Goal: Task Accomplishment & Management: Manage account settings

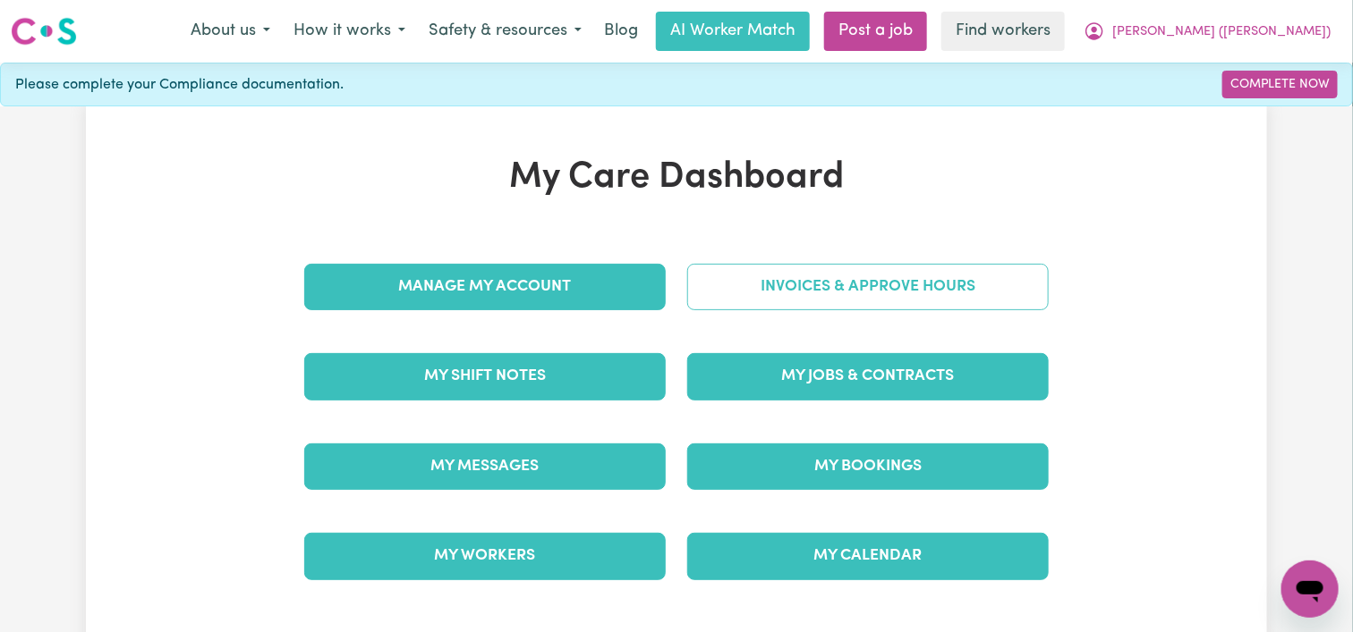
click at [839, 281] on link "Invoices & Approve Hours" at bounding box center [867, 287] width 361 height 47
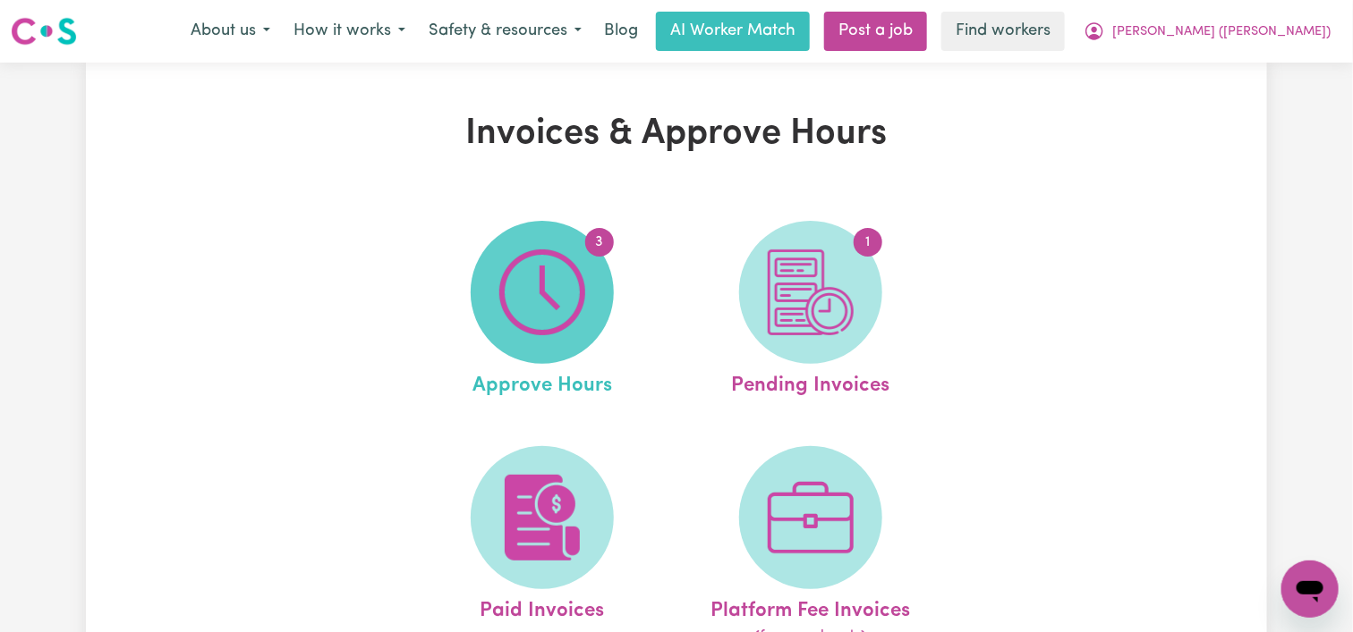
click at [572, 305] on img at bounding box center [542, 293] width 86 height 86
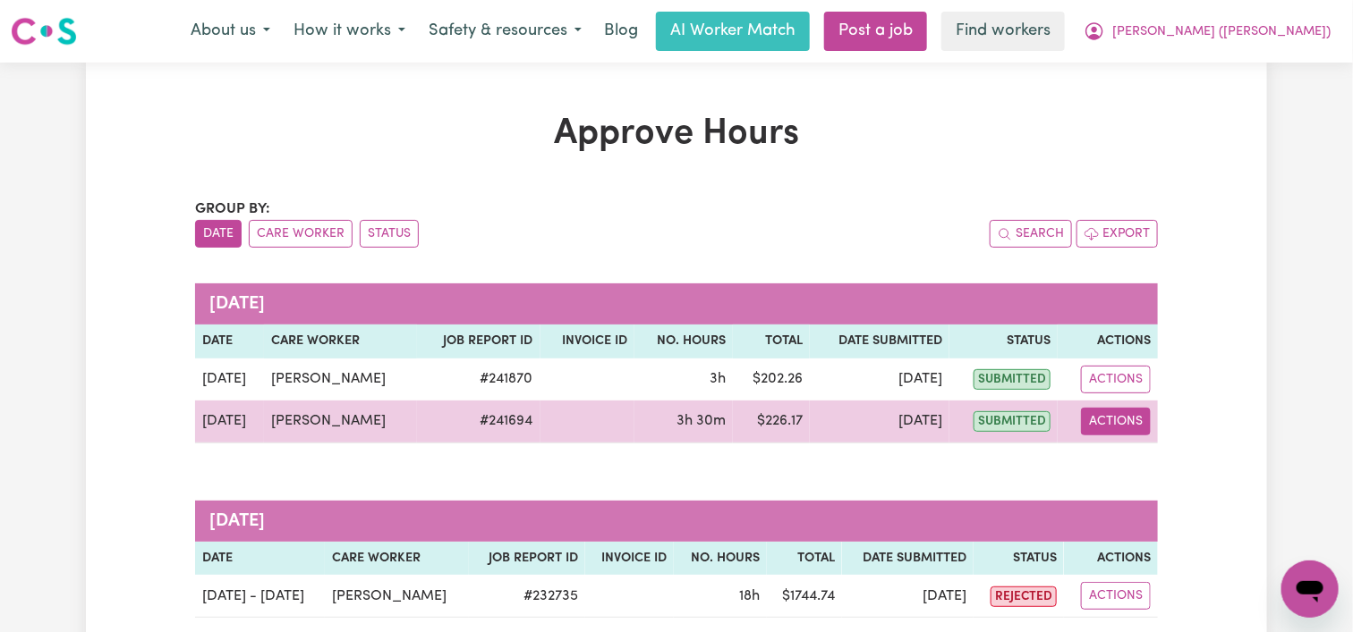
click at [1100, 415] on button "Actions" at bounding box center [1116, 422] width 70 height 28
click at [1116, 458] on link "View Job Report" at bounding box center [1156, 463] width 153 height 36
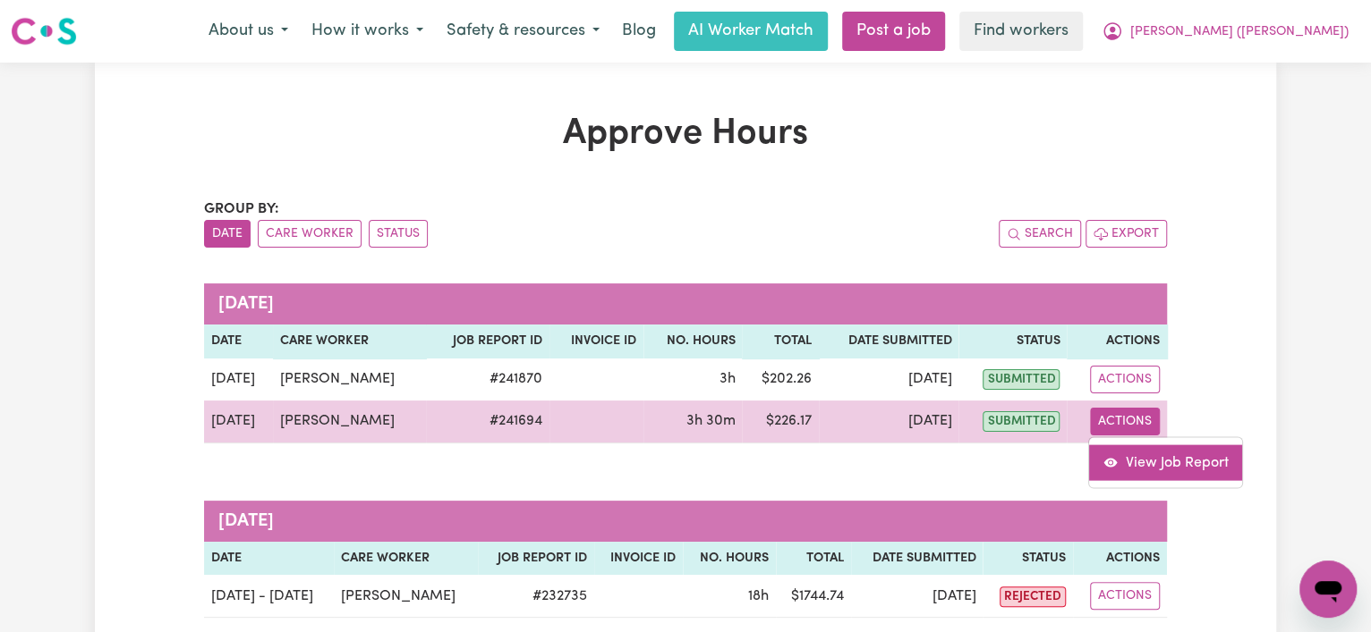
select select "pm"
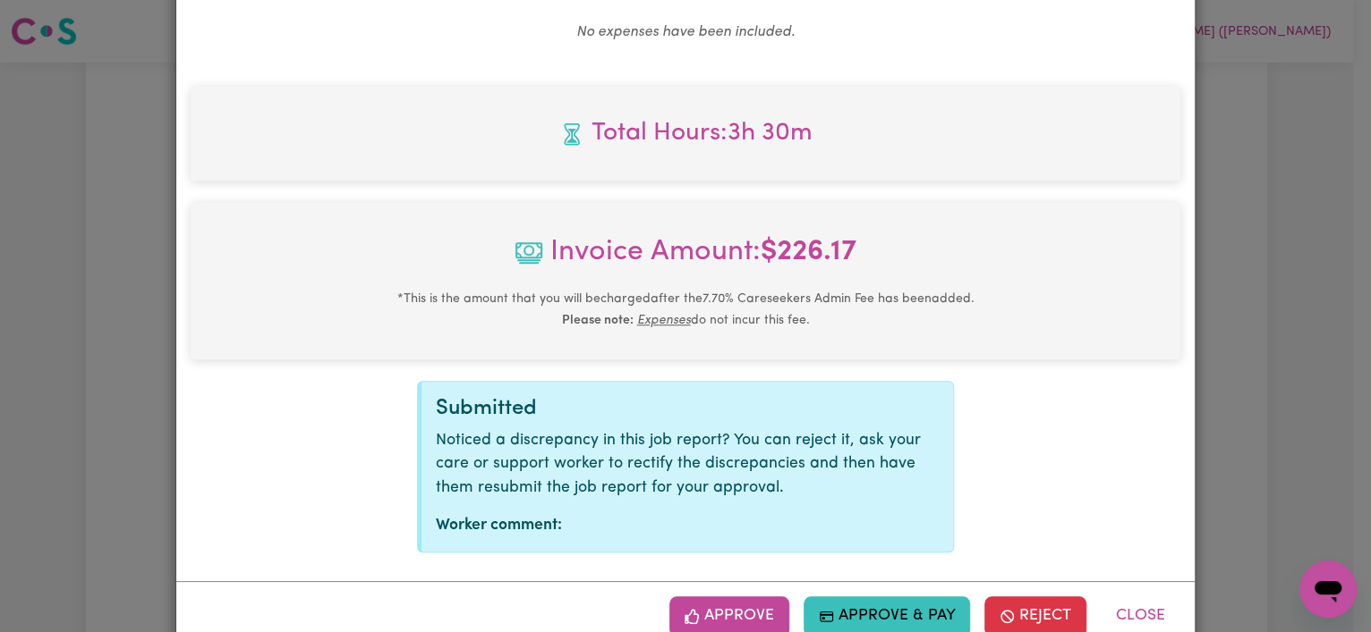
scroll to position [768, 0]
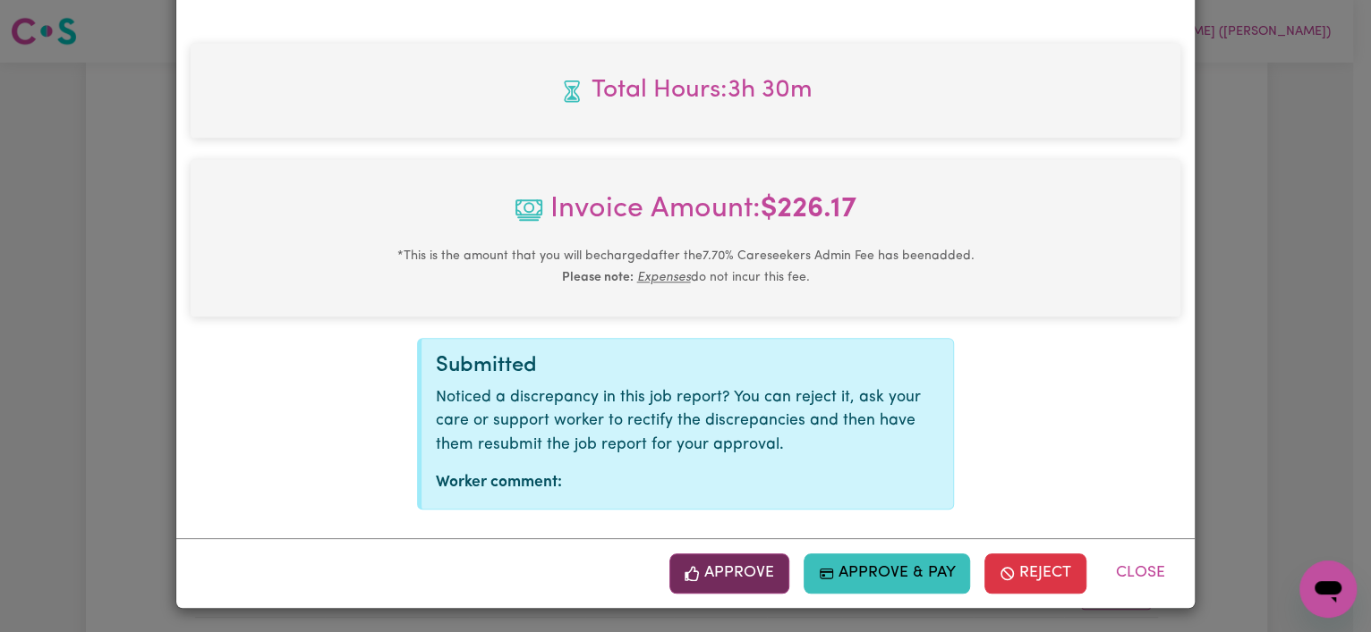
click at [731, 573] on button "Approve" at bounding box center [729, 573] width 120 height 39
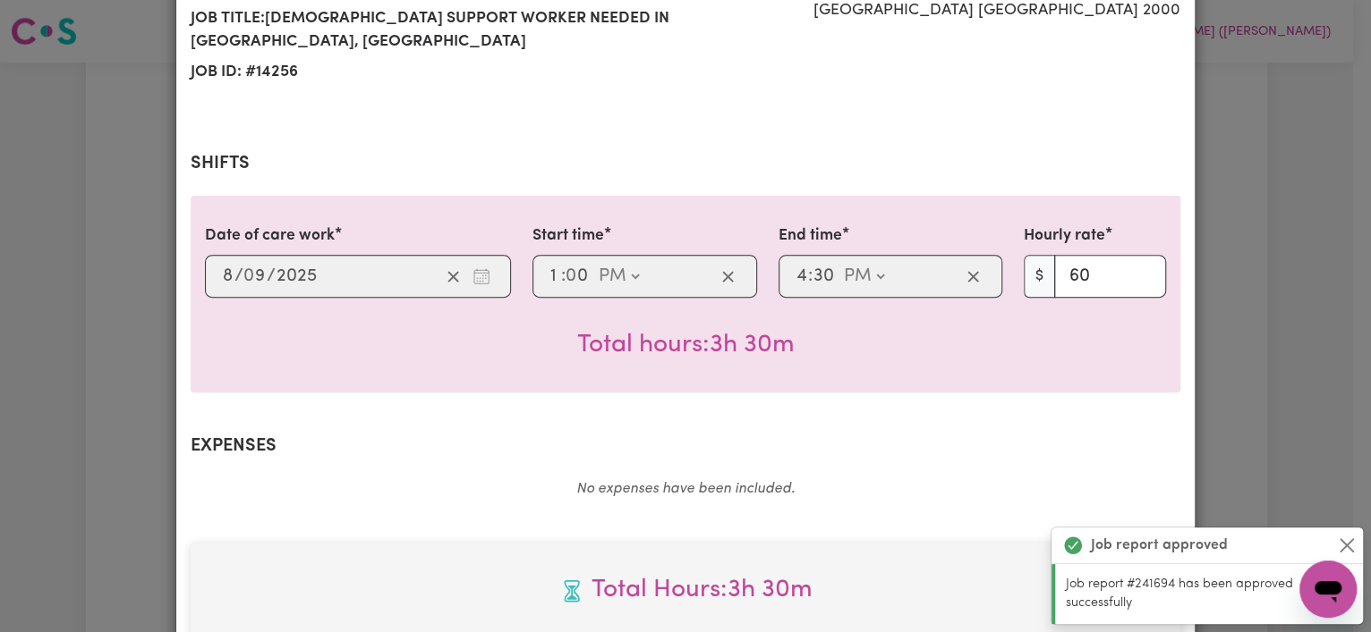
scroll to position [0, 0]
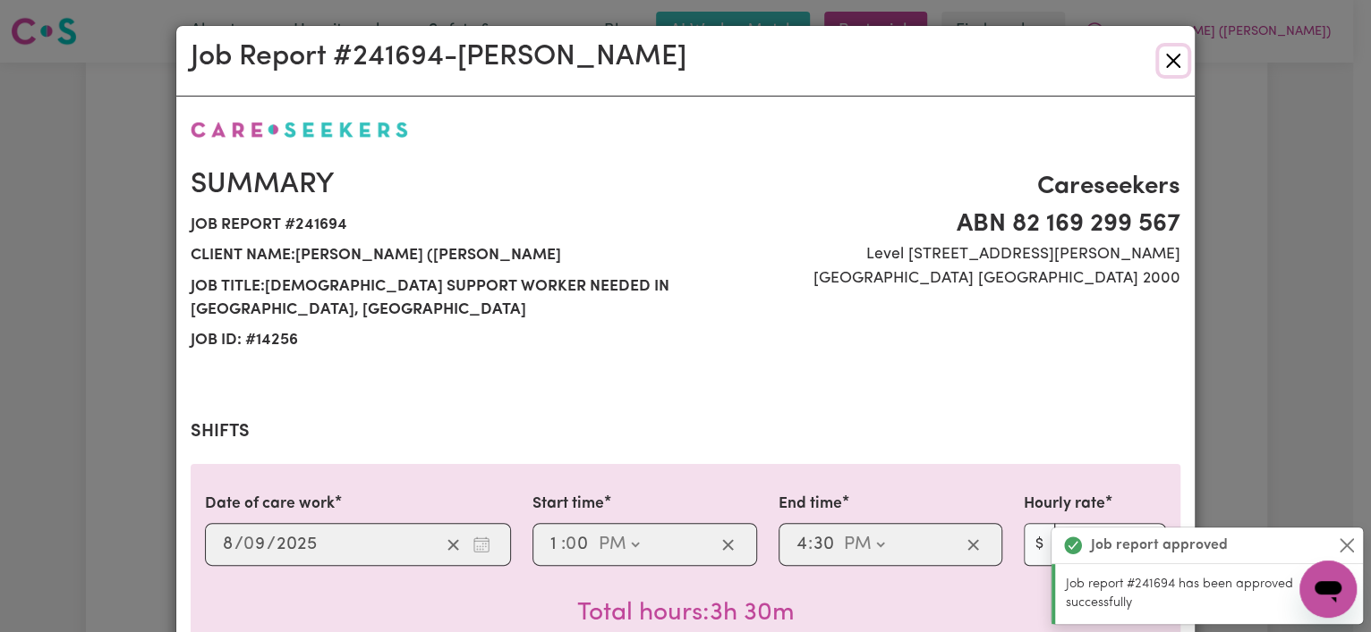
click at [1159, 52] on button "Close" at bounding box center [1173, 61] width 29 height 29
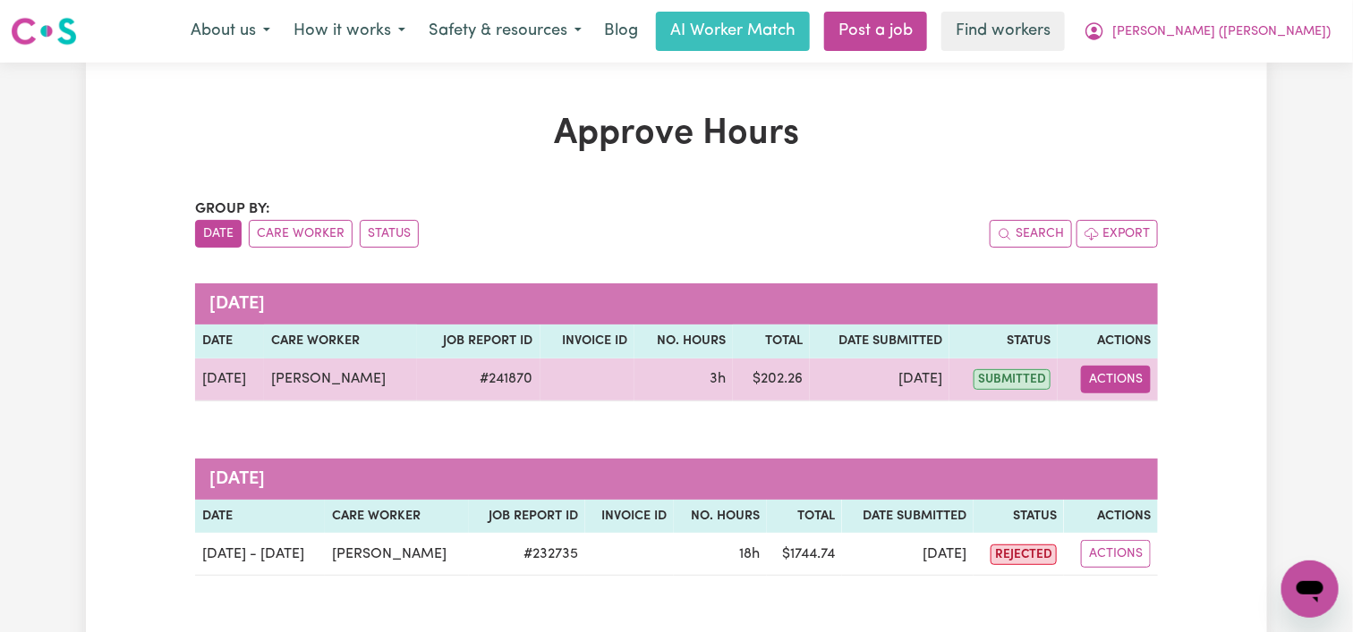
click at [1108, 371] on button "Actions" at bounding box center [1116, 380] width 70 height 28
click at [1129, 420] on link "View Job Report" at bounding box center [1160, 421] width 153 height 36
select select "pm"
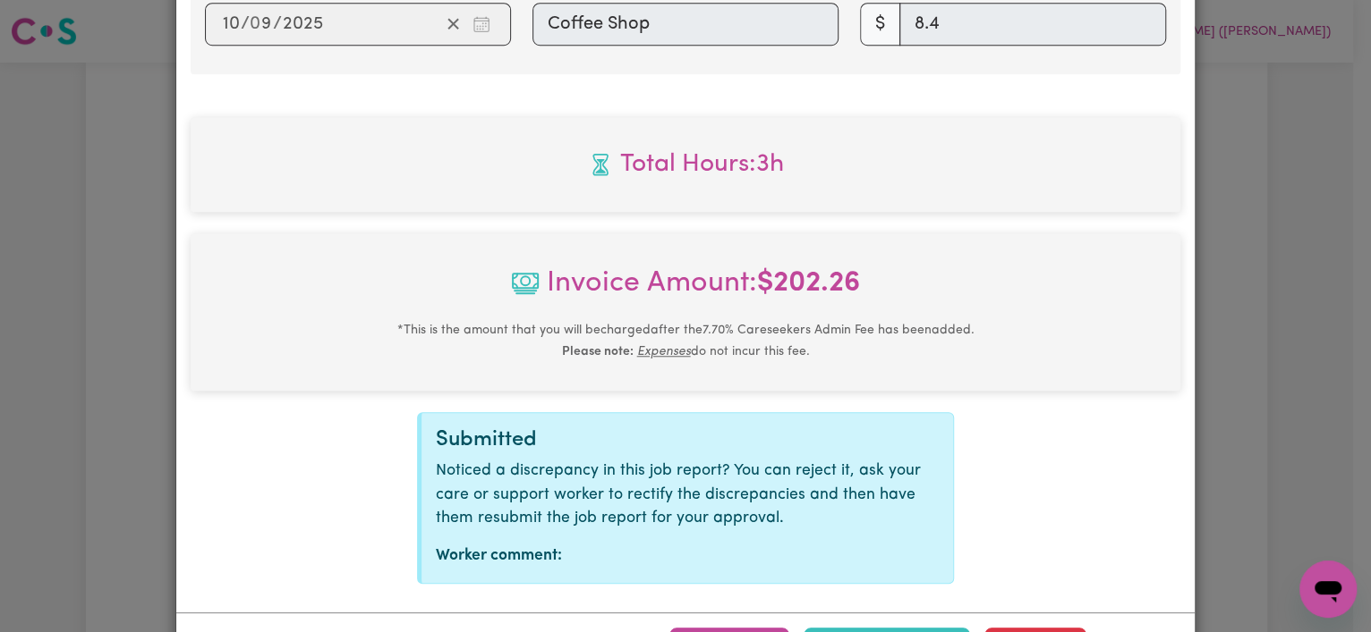
scroll to position [854, 0]
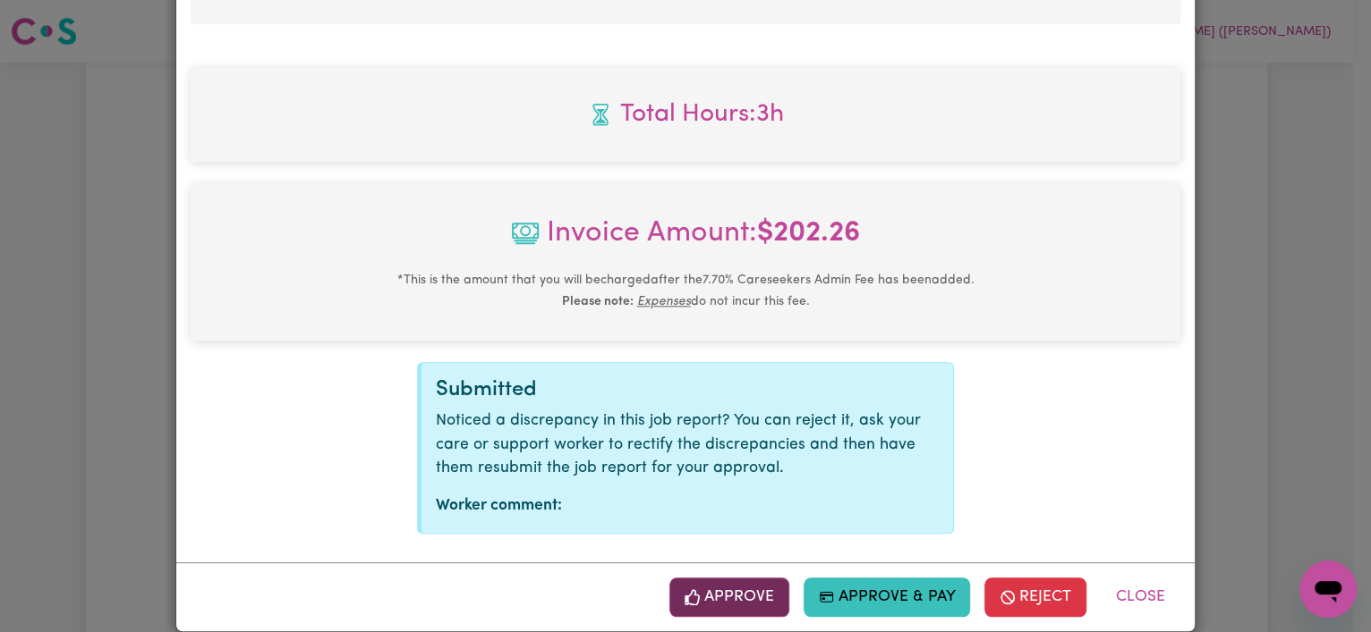
click at [697, 578] on button "Approve" at bounding box center [729, 597] width 120 height 39
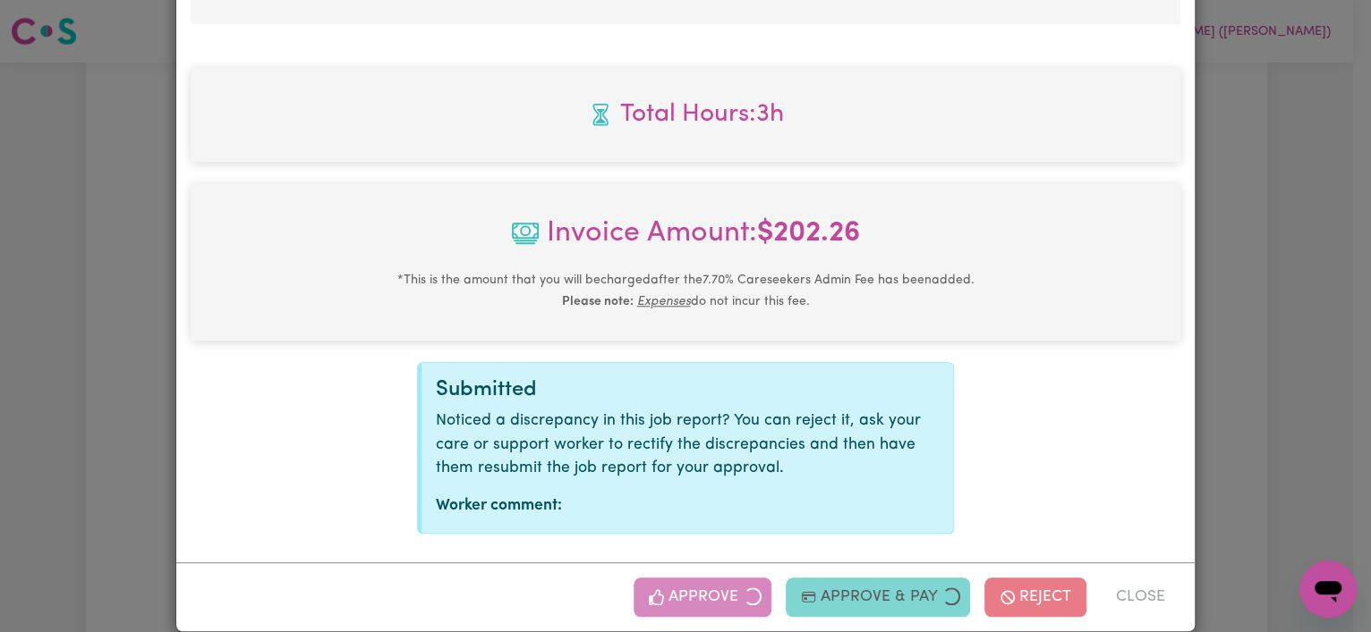
scroll to position [566, 0]
